Goal: Task Accomplishment & Management: Use online tool/utility

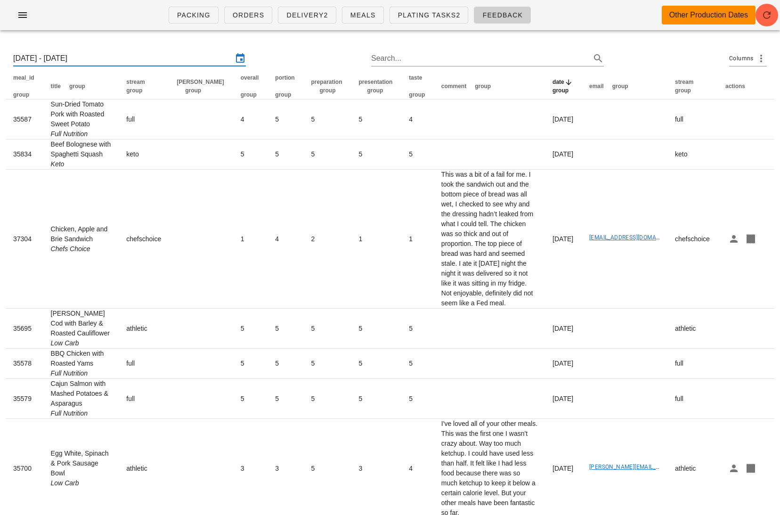
click at [82, 61] on input "[DATE] - [DATE]" at bounding box center [123, 58] width 220 height 15
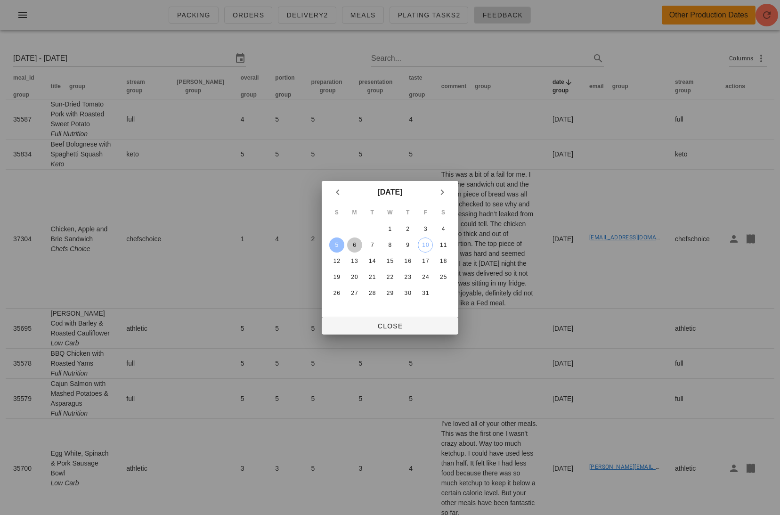
click at [355, 242] on div "6" at bounding box center [354, 245] width 15 height 7
click at [338, 255] on button "12" at bounding box center [336, 261] width 15 height 15
click at [353, 243] on div "6" at bounding box center [354, 245] width 15 height 7
type input "Mon 6 Oct 2025 - Sun 12 Oct 2025"
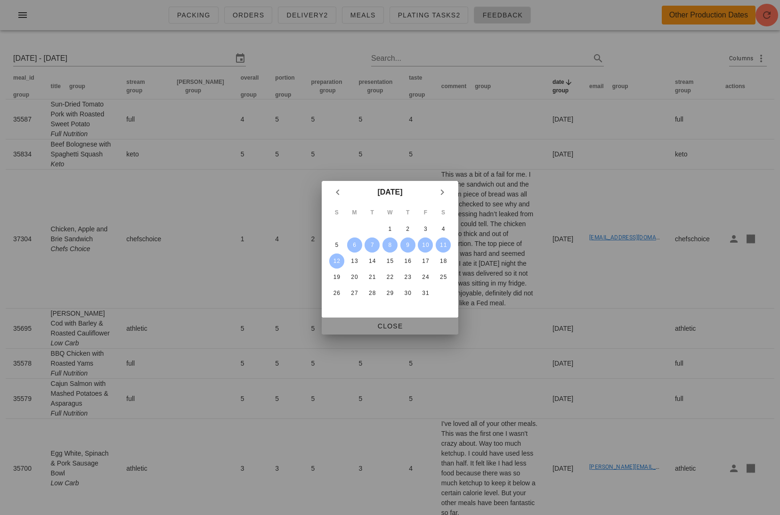
click at [406, 324] on span "Close" at bounding box center [390, 326] width 122 height 8
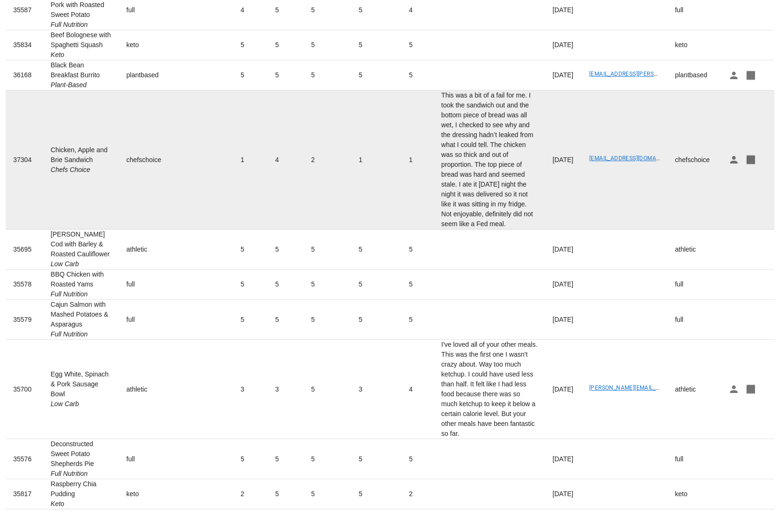
scroll to position [135, 0]
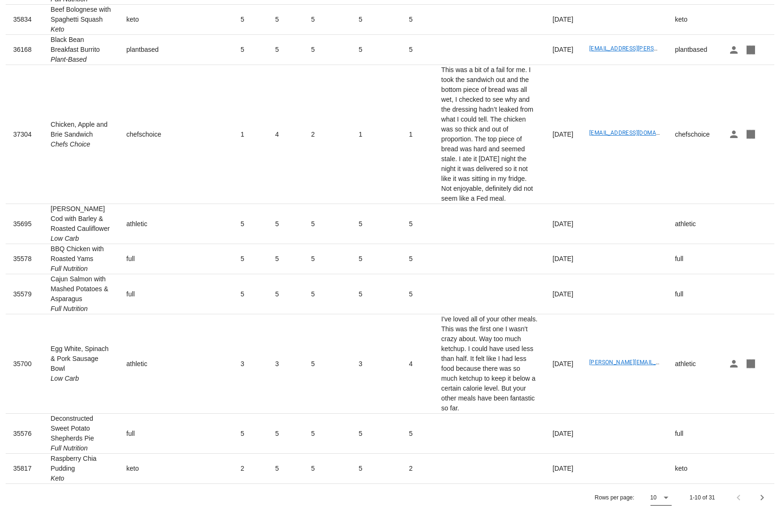
click at [669, 497] on icon at bounding box center [666, 497] width 11 height 11
click at [664, 498] on div "All" at bounding box center [662, 494] width 8 height 9
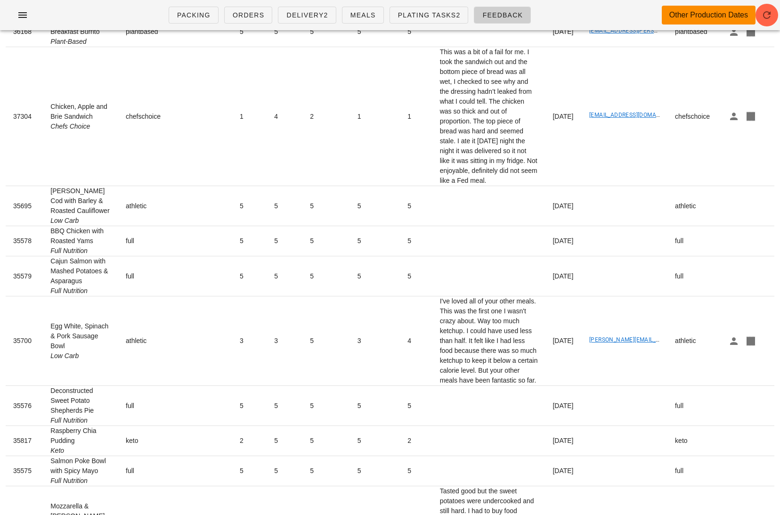
scroll to position [0, 0]
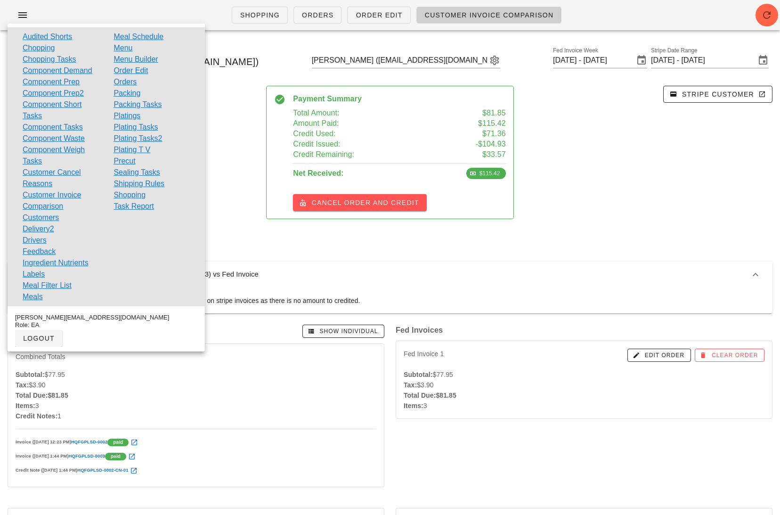
click at [266, 45] on div "[PERSON_NAME] ([EMAIL_ADDRESS][DOMAIN_NAME]) [PERSON_NAME] ([EMAIL_ADDRESS][DOM…" at bounding box center [390, 62] width 780 height 48
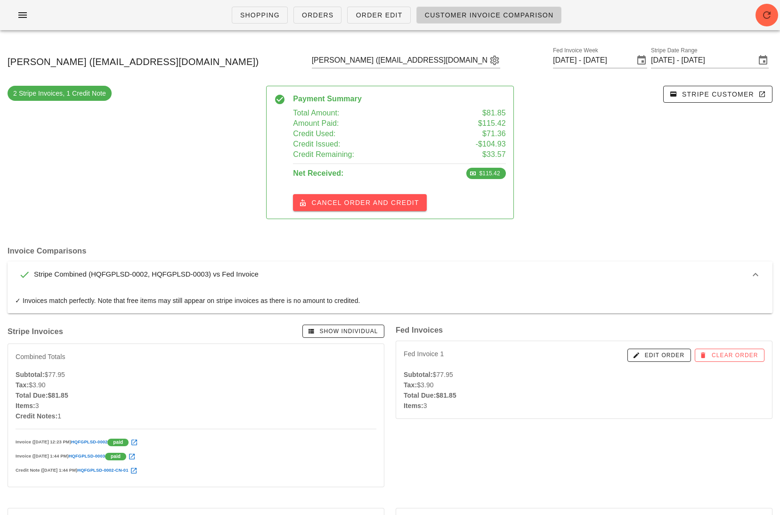
click at [339, 3] on ul "Shopping Orders Order Edit Customer Invoice Comparison" at bounding box center [397, 15] width 353 height 34
click at [317, 14] on span "Orders" at bounding box center [318, 15] width 33 height 8
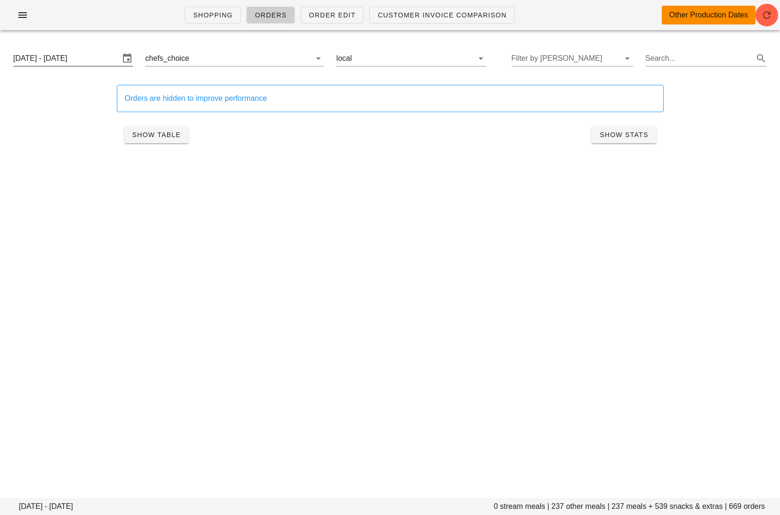
click at [72, 62] on input "[DATE] - [DATE]" at bounding box center [66, 58] width 107 height 15
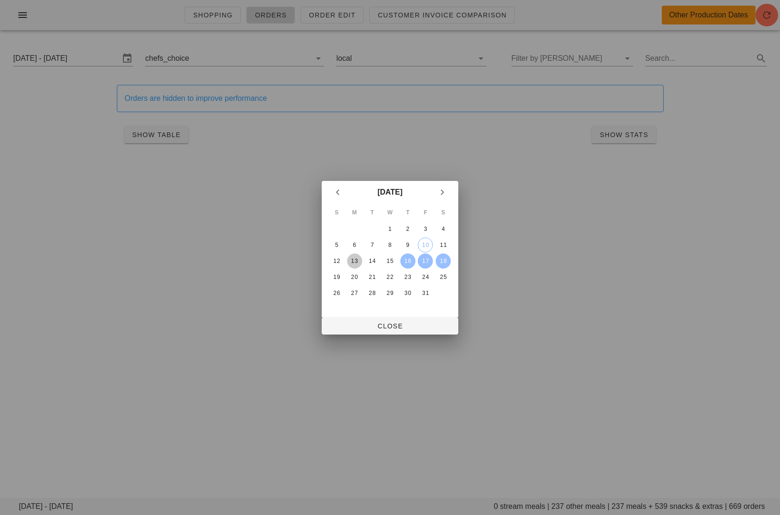
click at [353, 259] on div "13" at bounding box center [354, 261] width 15 height 7
click at [438, 260] on div "18" at bounding box center [443, 261] width 15 height 7
click at [354, 243] on div "6" at bounding box center [354, 245] width 15 height 7
click at [443, 242] on div "11" at bounding box center [443, 245] width 15 height 7
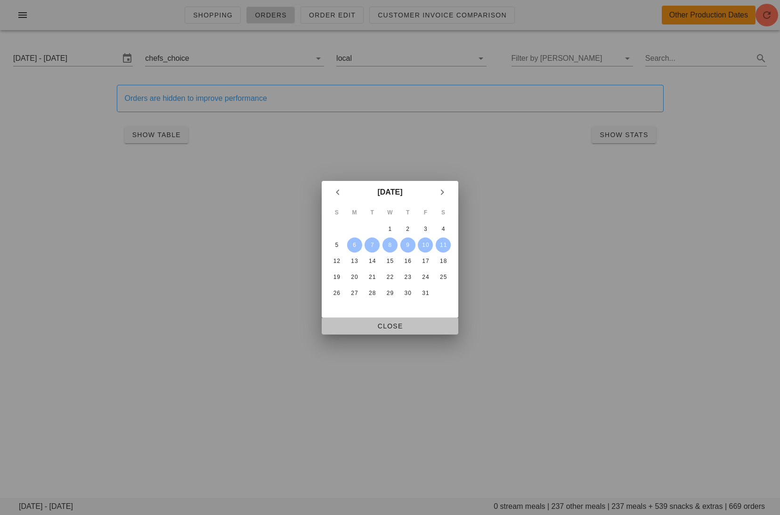
click at [397, 325] on span "Close" at bounding box center [390, 326] width 122 height 8
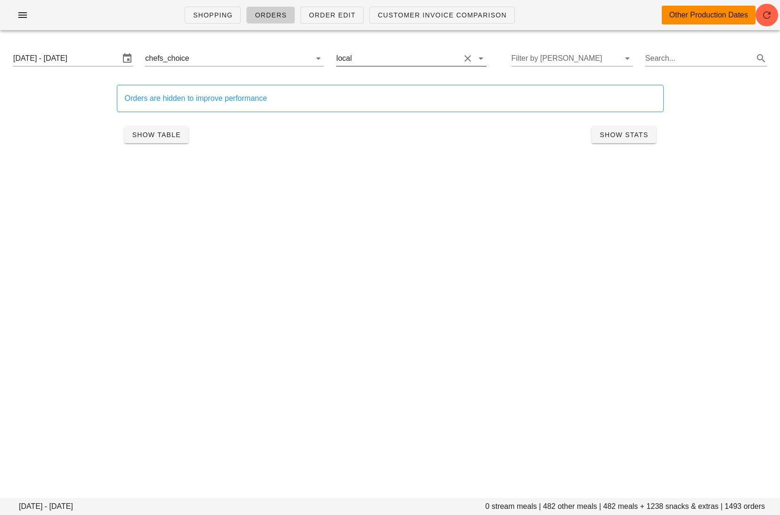
click at [462, 57] on button "Clear Filter by group" at bounding box center [467, 58] width 11 height 11
click at [292, 59] on input "text" at bounding box center [251, 58] width 109 height 15
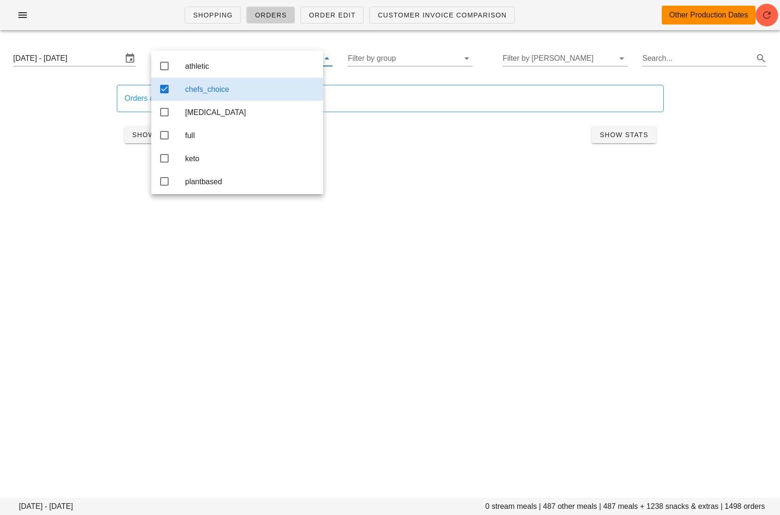
click at [290, 91] on div "chefs_choice" at bounding box center [250, 89] width 131 height 9
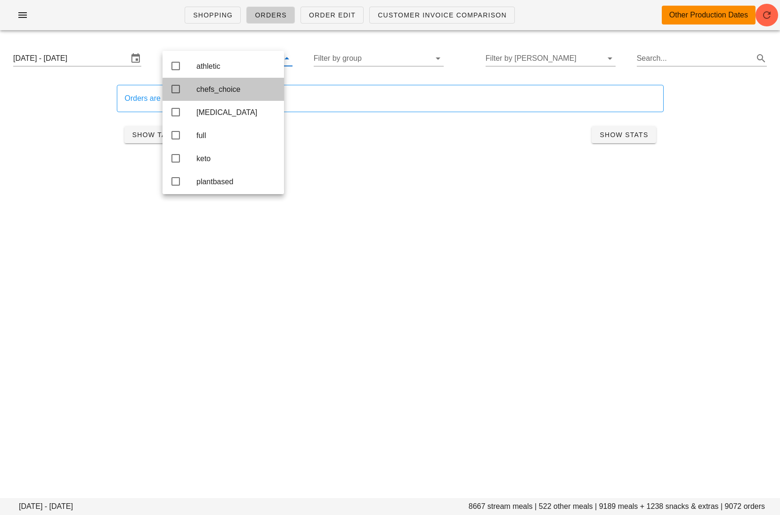
click at [494, 200] on div "Shopping Orders Order Edit Customer Invoice Comparison Other Production Dates […" at bounding box center [390, 257] width 780 height 515
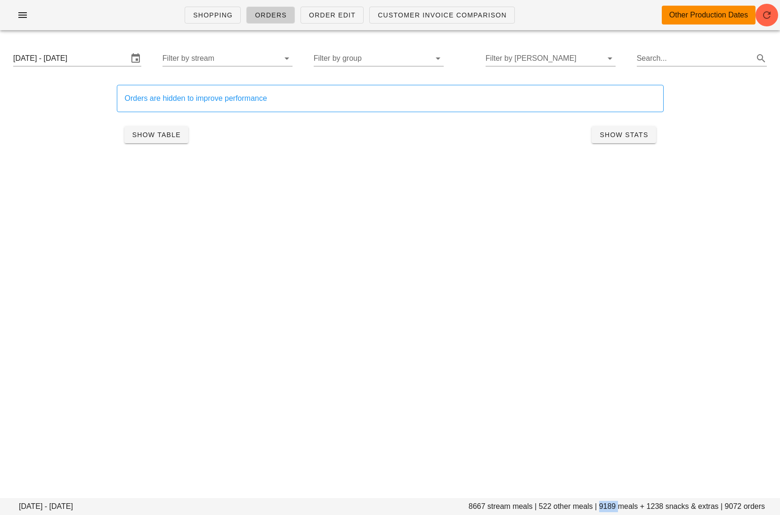
drag, startPoint x: 618, startPoint y: 507, endPoint x: 600, endPoint y: 507, distance: 18.9
click at [600, 507] on footer "[DATE] - [DATE] 8667 stream meals | 522 other meals | 9189 meals + 1238 snacks …" at bounding box center [390, 506] width 780 height 17
copy footer "9189"
